Goal: Task Accomplishment & Management: Manage account settings

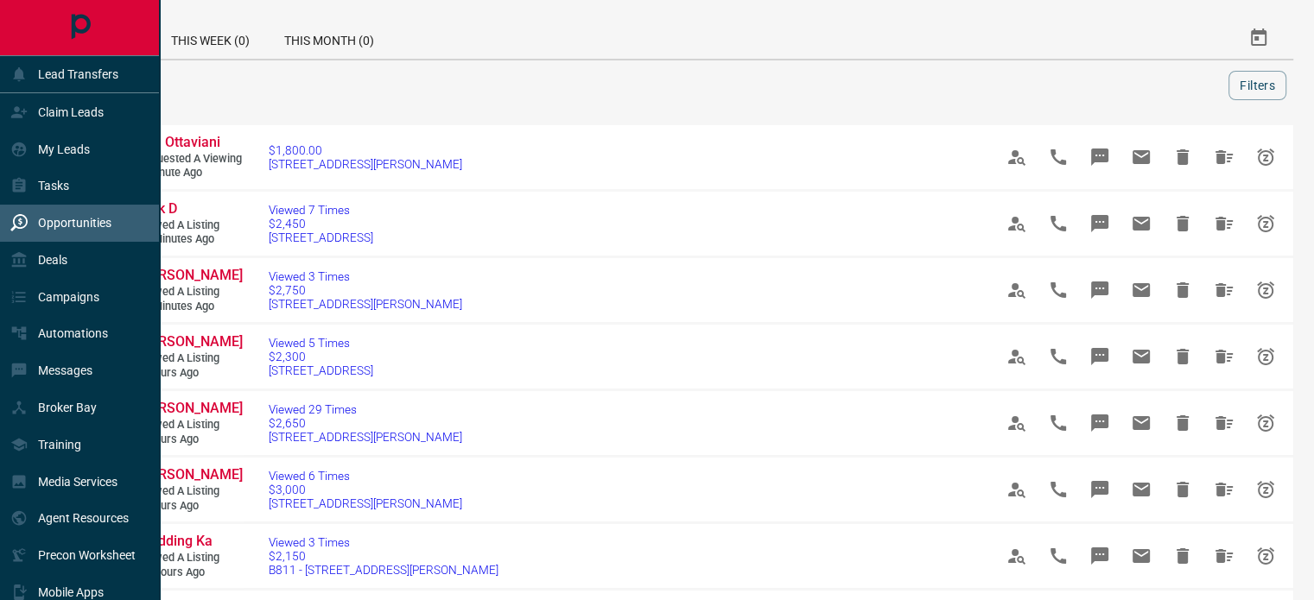
click at [62, 224] on p "Opportunities" at bounding box center [74, 223] width 73 height 14
click at [62, 188] on p "Tasks" at bounding box center [53, 186] width 31 height 14
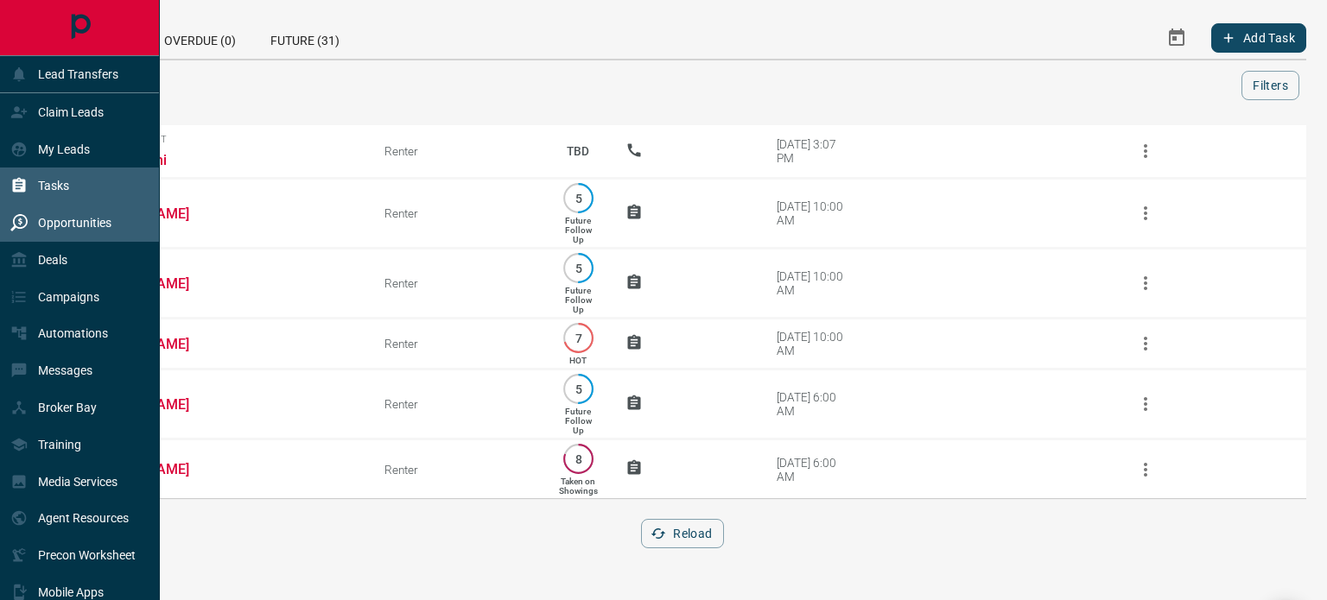
click at [63, 215] on div "Opportunities" at bounding box center [60, 223] width 101 height 29
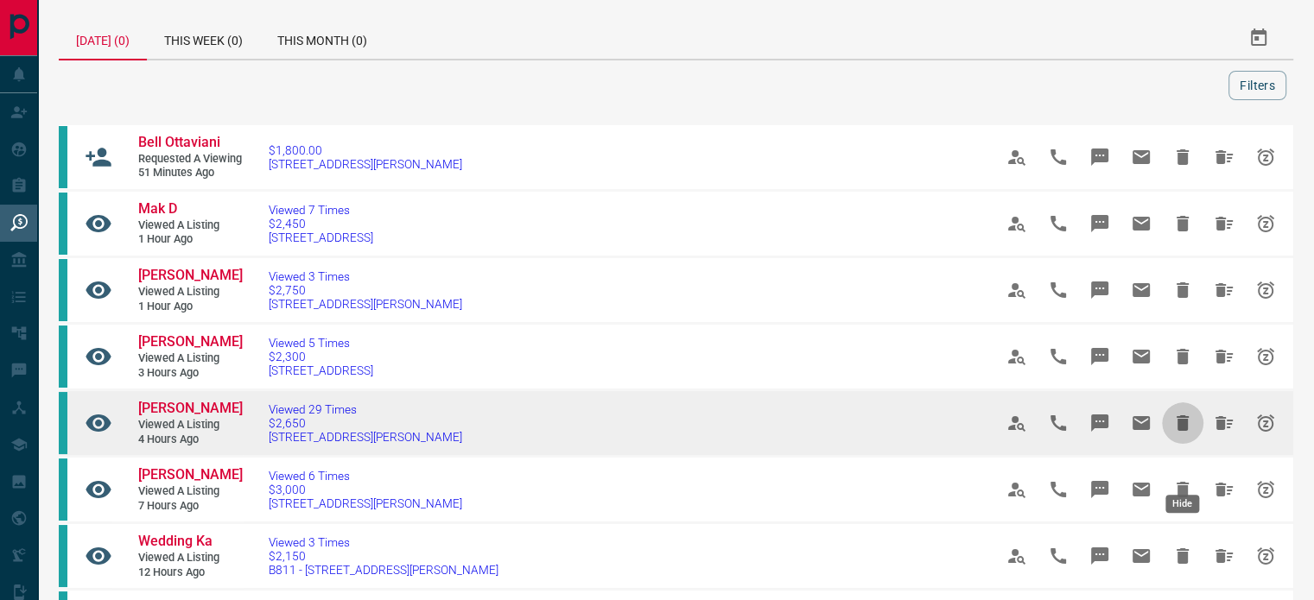
click at [1182, 434] on icon "Hide" at bounding box center [1182, 423] width 21 height 21
click at [1177, 431] on icon "Hide" at bounding box center [1183, 423] width 12 height 16
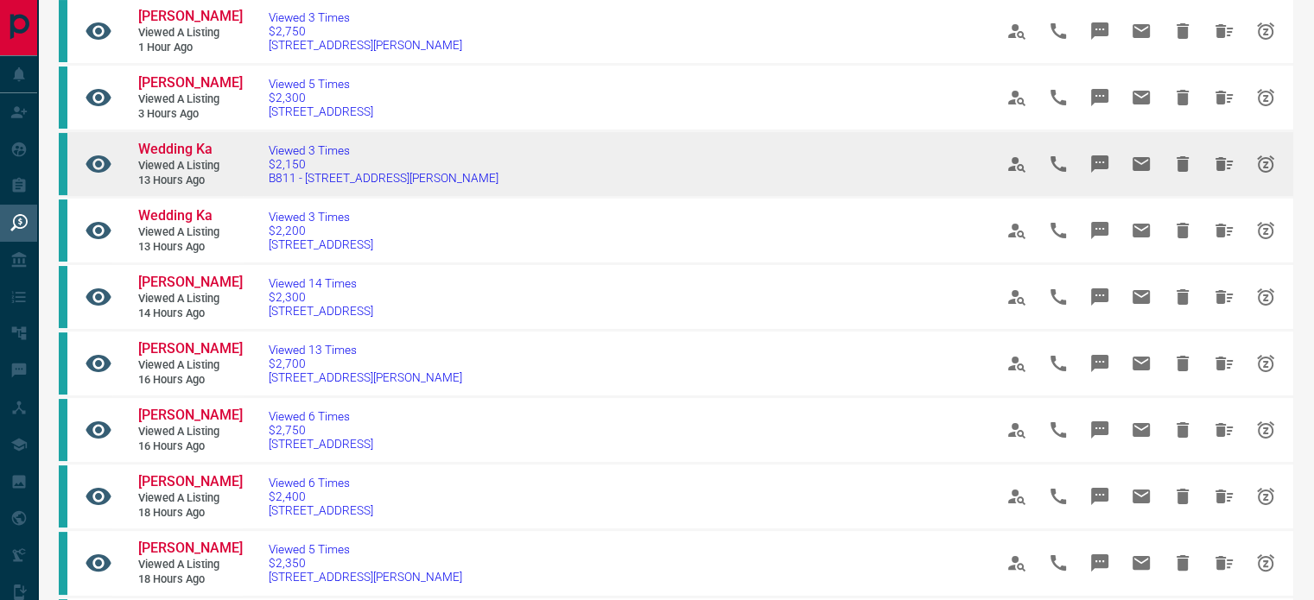
scroll to position [346, 0]
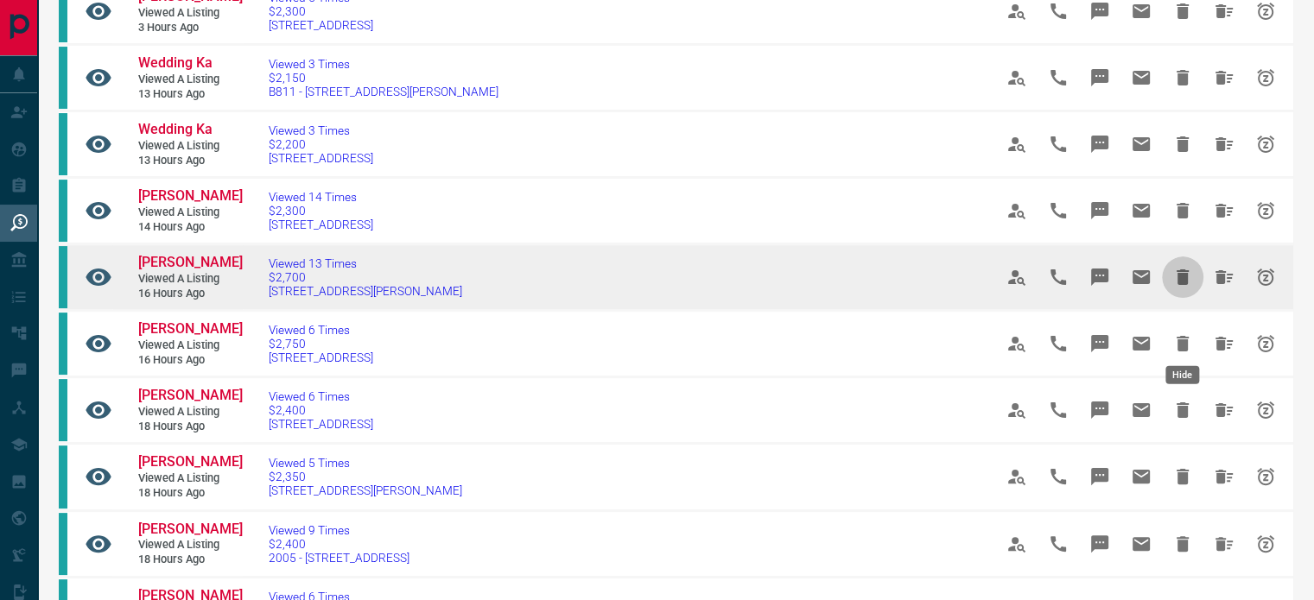
click at [1180, 285] on icon "Hide" at bounding box center [1183, 278] width 12 height 16
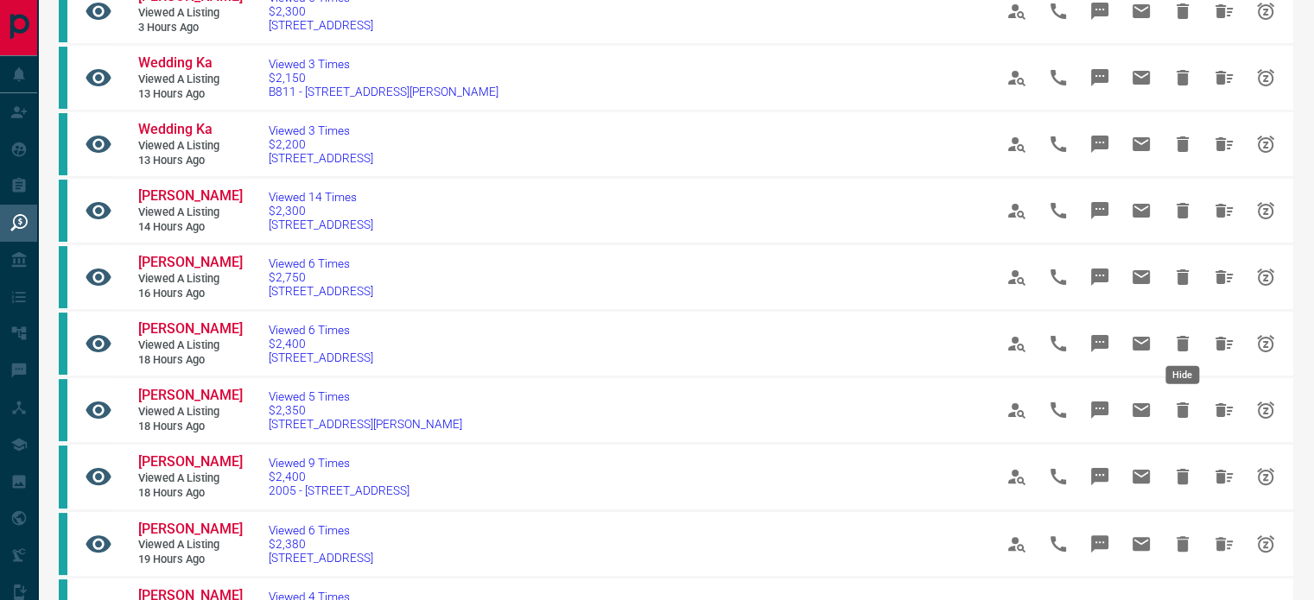
click at [1180, 285] on icon "Hide" at bounding box center [1183, 278] width 12 height 16
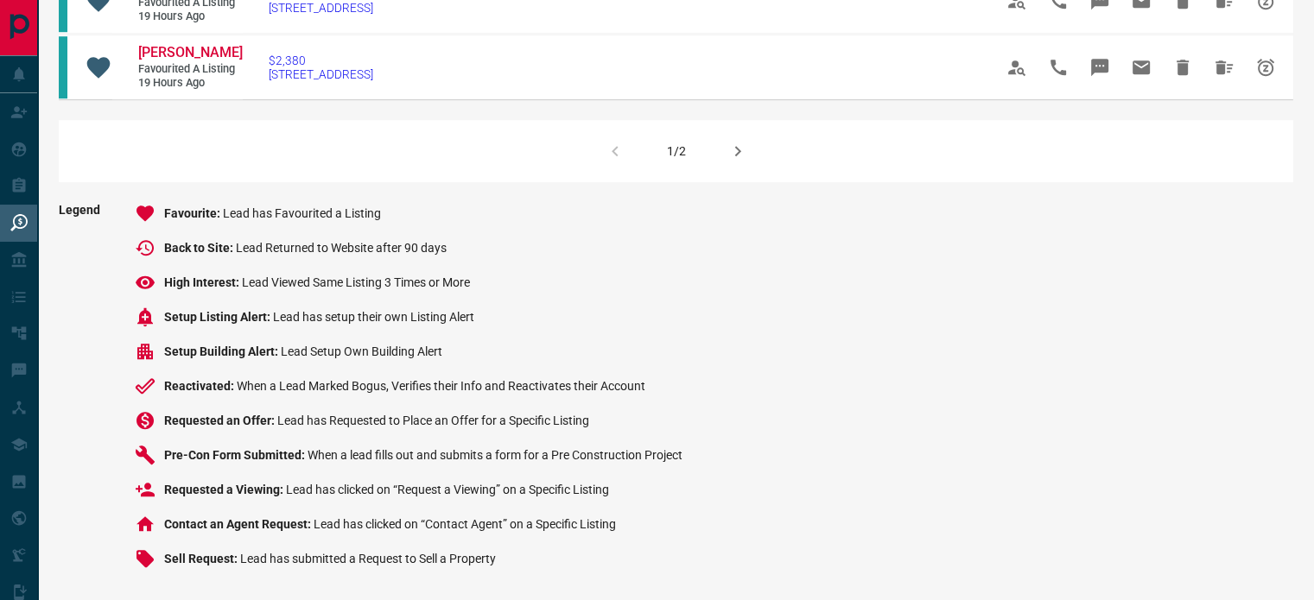
scroll to position [1457, 0]
click at [739, 162] on icon "button" at bounding box center [737, 151] width 21 height 21
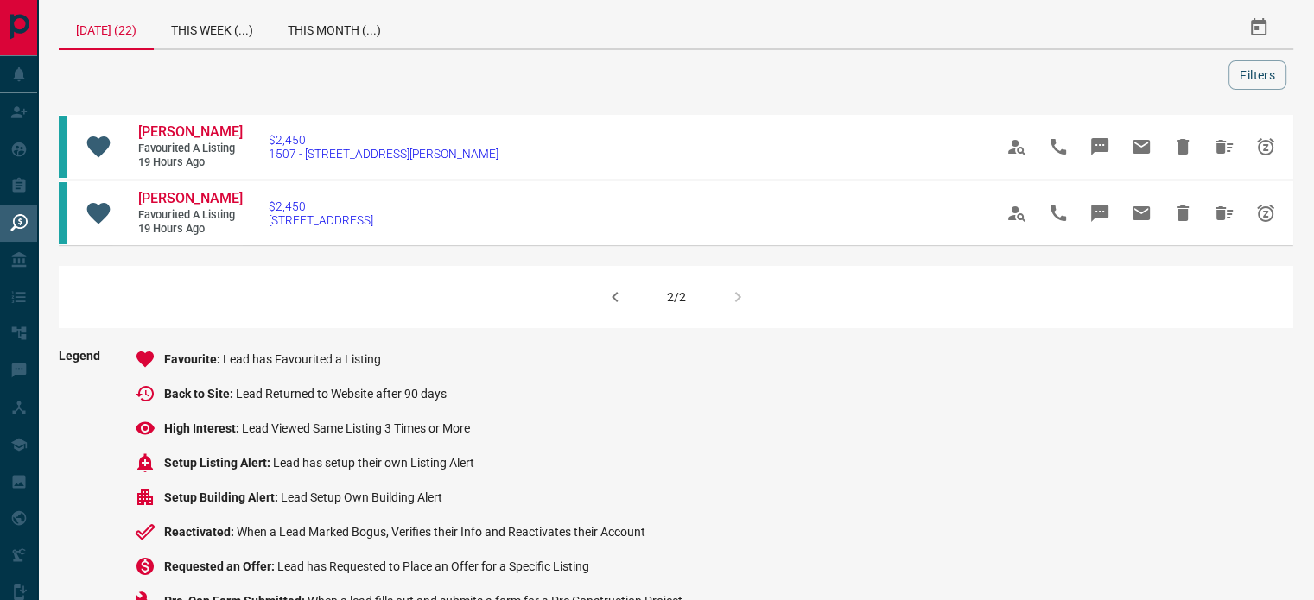
scroll to position [0, 0]
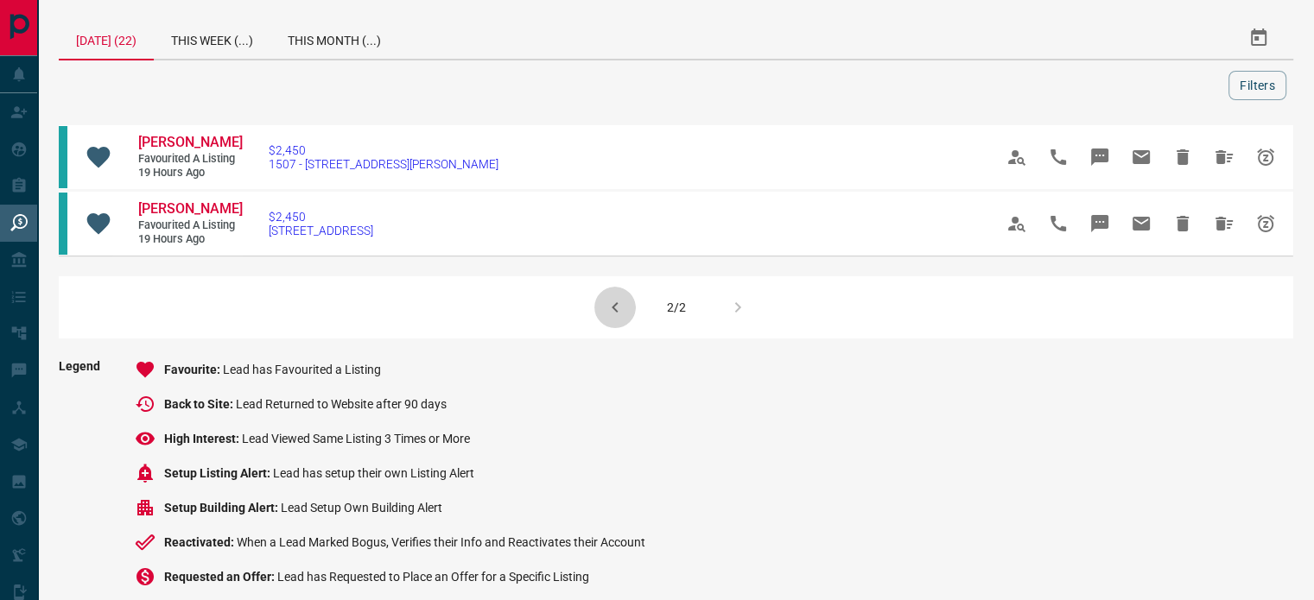
click at [618, 318] on icon "button" at bounding box center [615, 307] width 21 height 21
